Goal: Find specific page/section: Find specific page/section

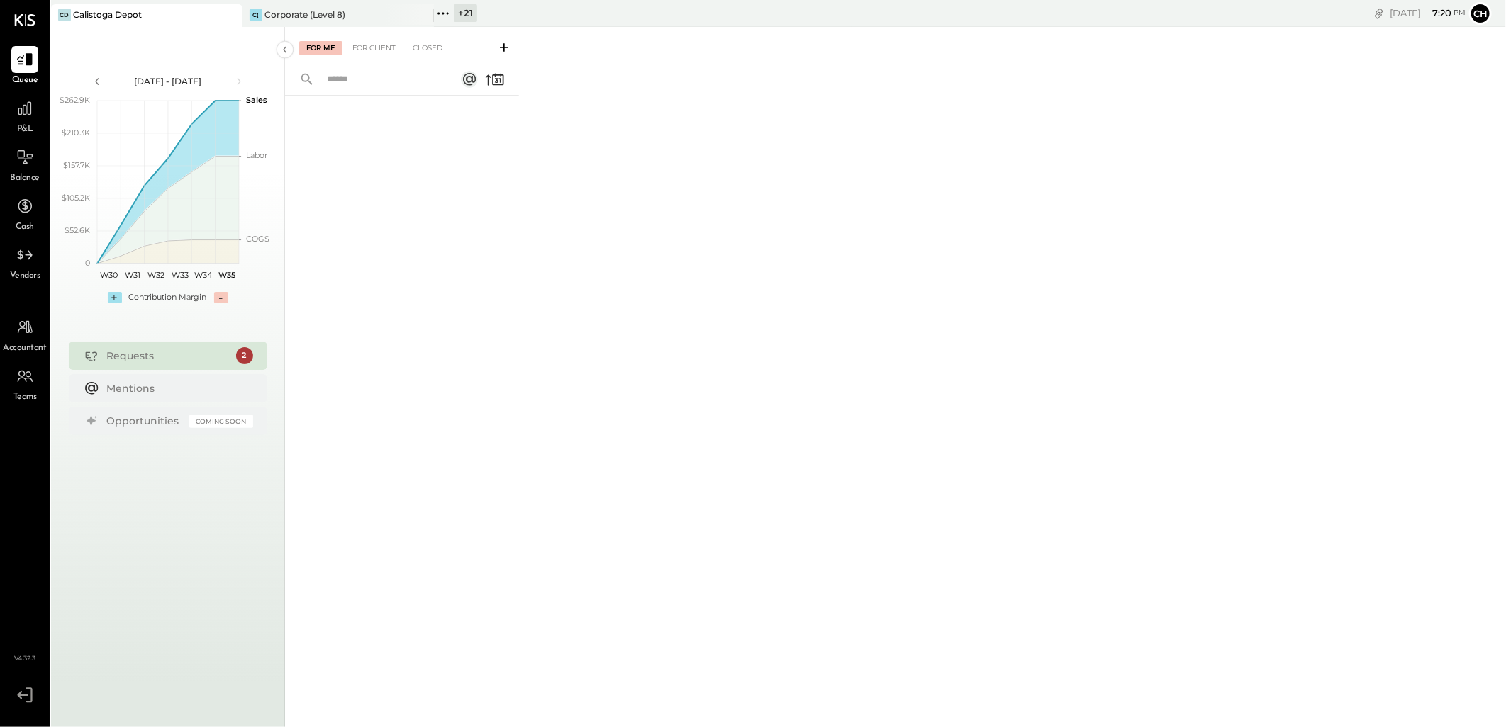
click at [420, 16] on icon at bounding box center [422, 14] width 18 height 17
click at [252, 14] on icon at bounding box center [251, 13] width 18 height 18
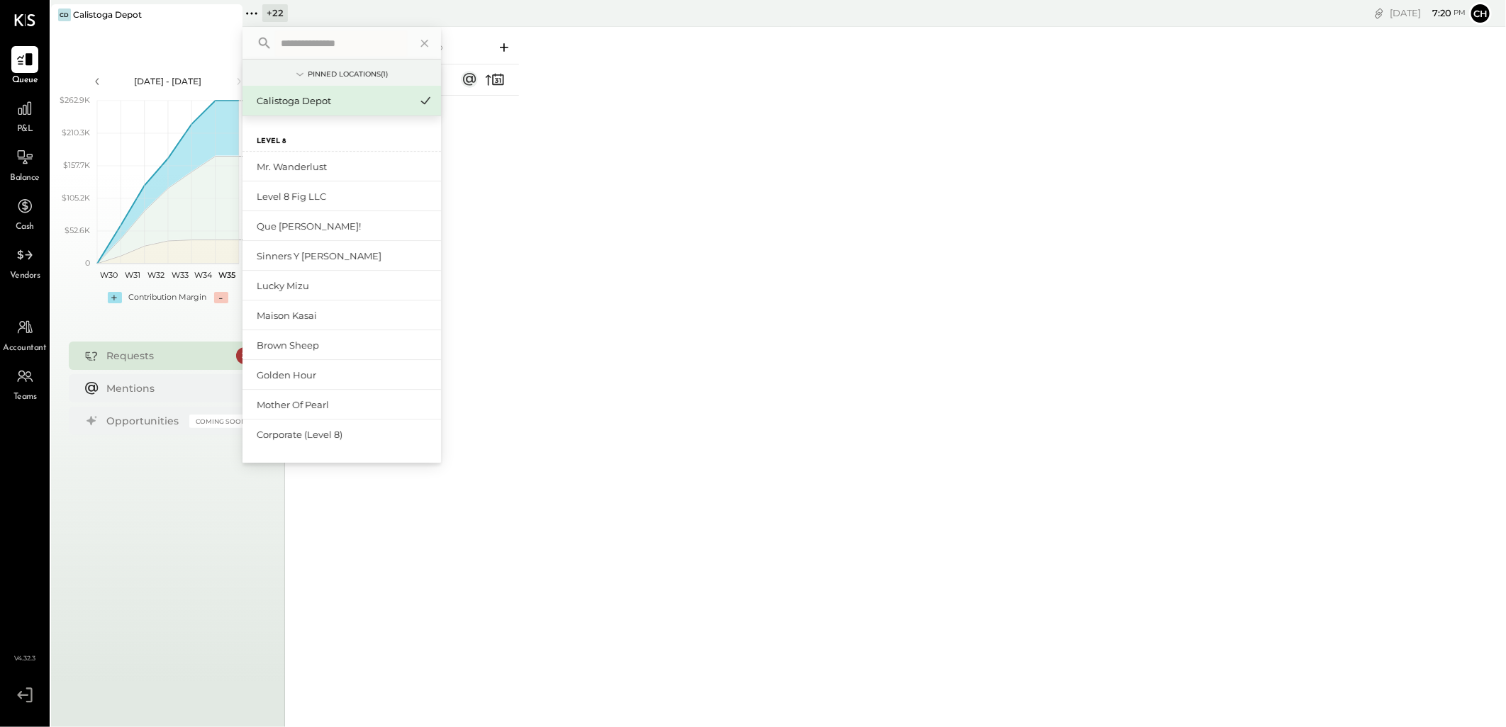
click at [298, 43] on input "text" at bounding box center [341, 43] width 132 height 26
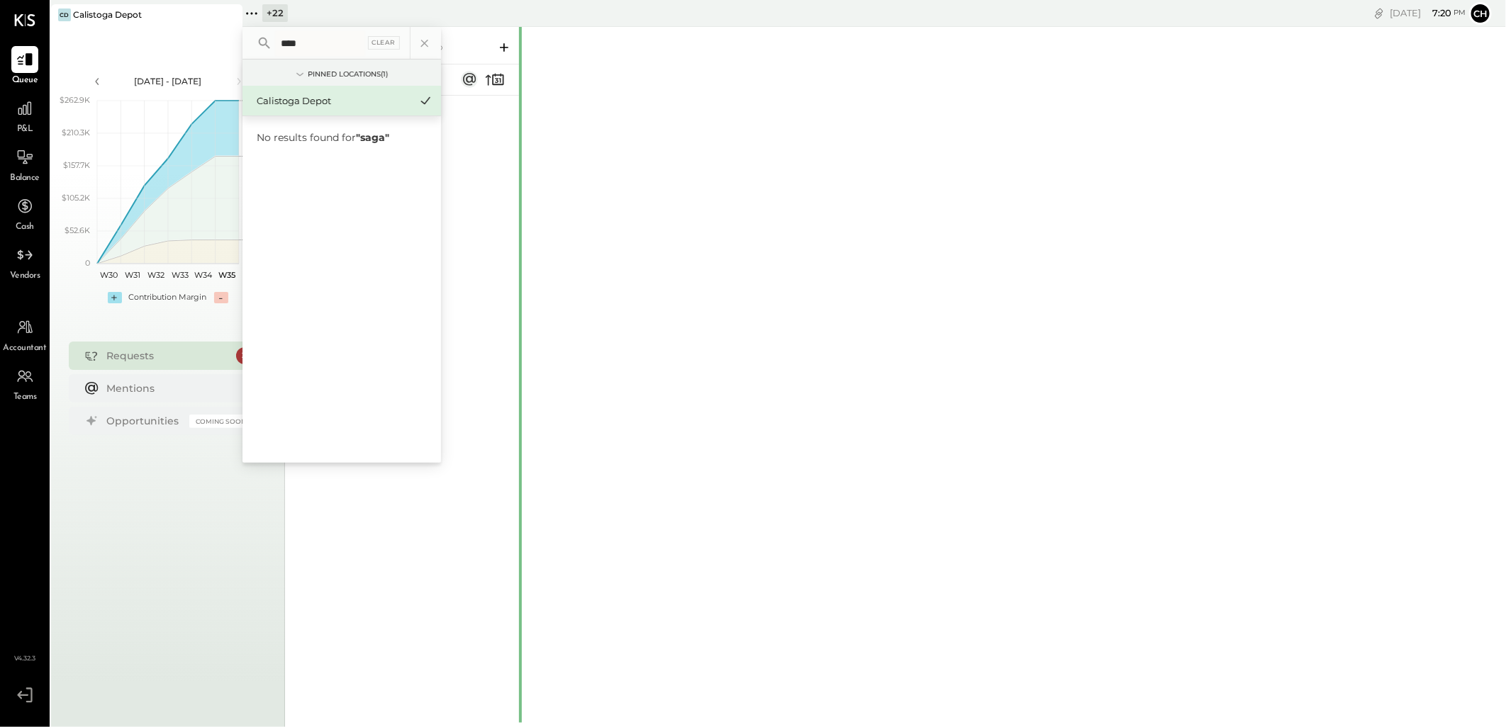
type input "****"
